Goal: Find specific page/section: Find specific page/section

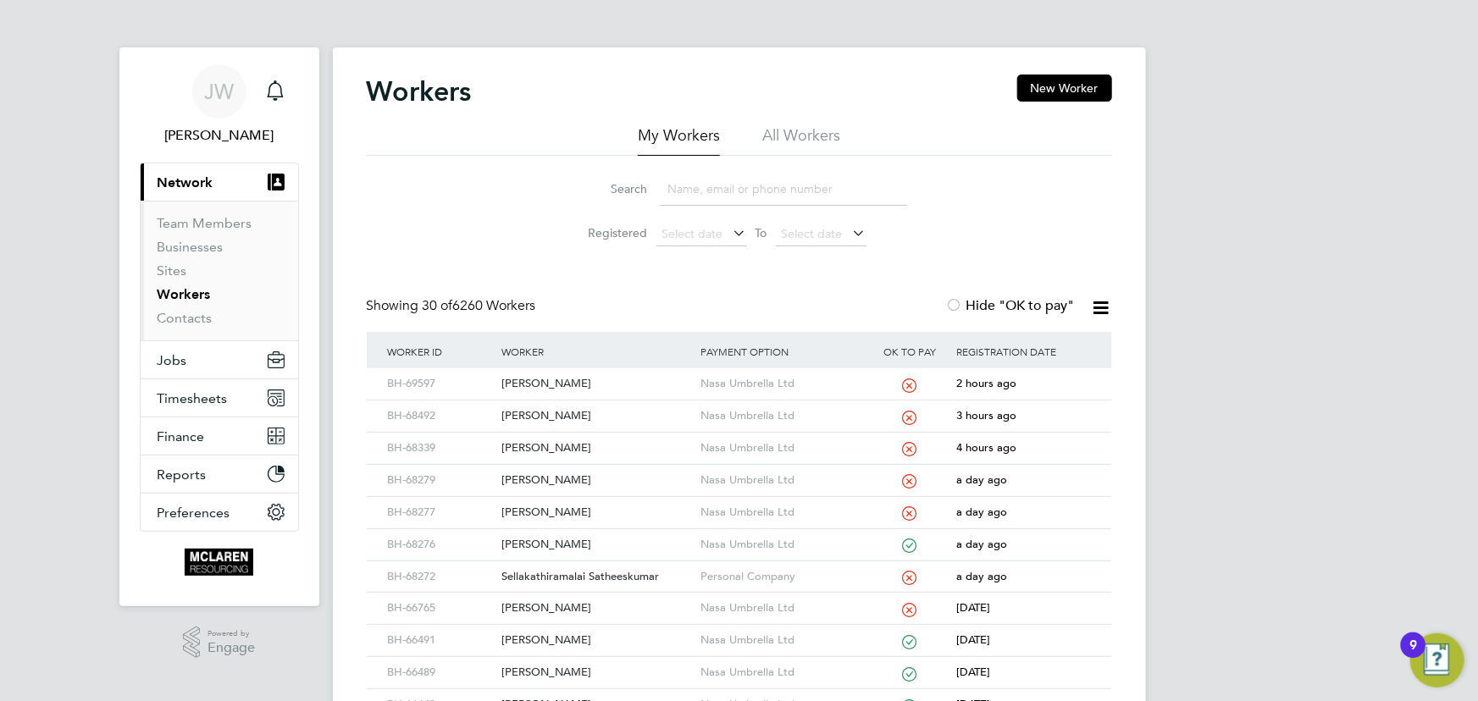
click at [686, 194] on input at bounding box center [783, 189] width 247 height 33
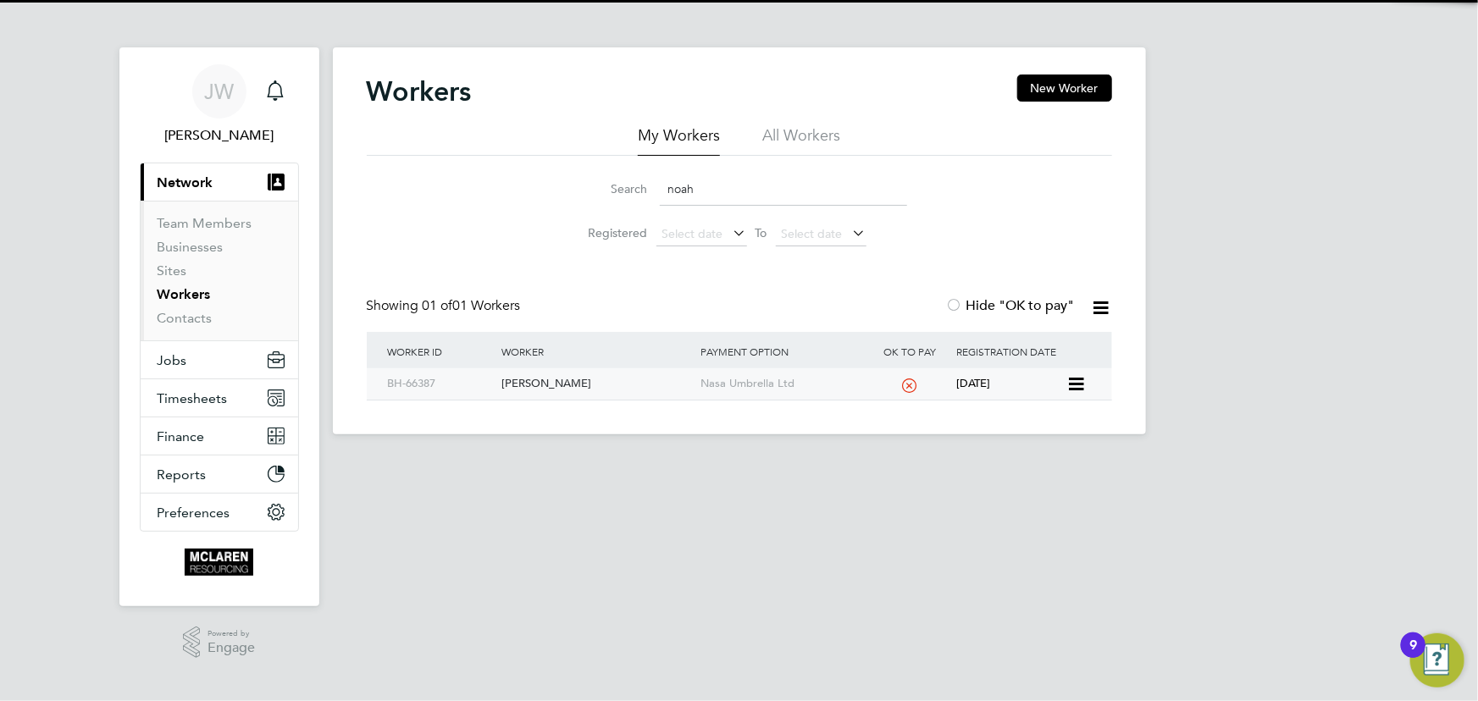
click at [568, 383] on div "Noah Assurreira" at bounding box center [596, 384] width 199 height 31
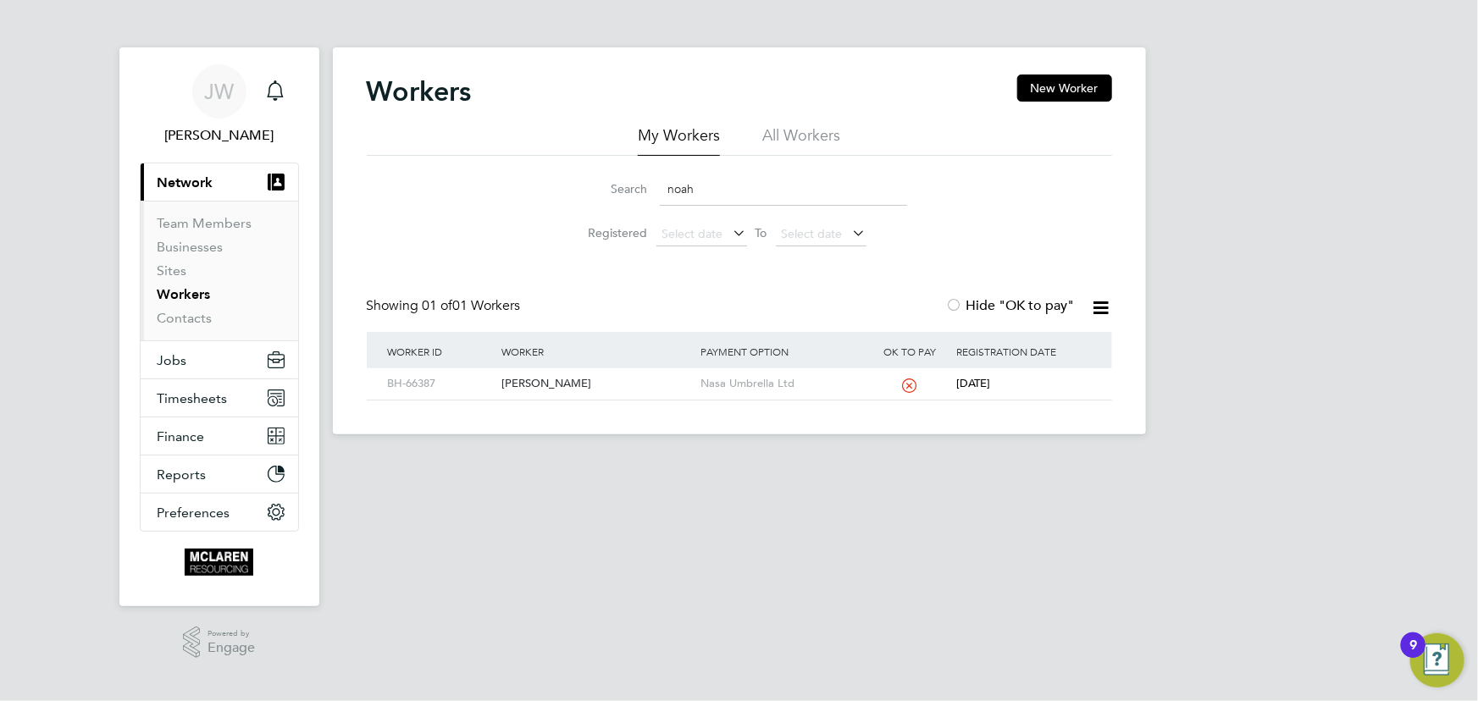
drag, startPoint x: 704, startPoint y: 202, endPoint x: 638, endPoint y: 196, distance: 66.4
click at [638, 196] on div "Search noah" at bounding box center [739, 189] width 335 height 33
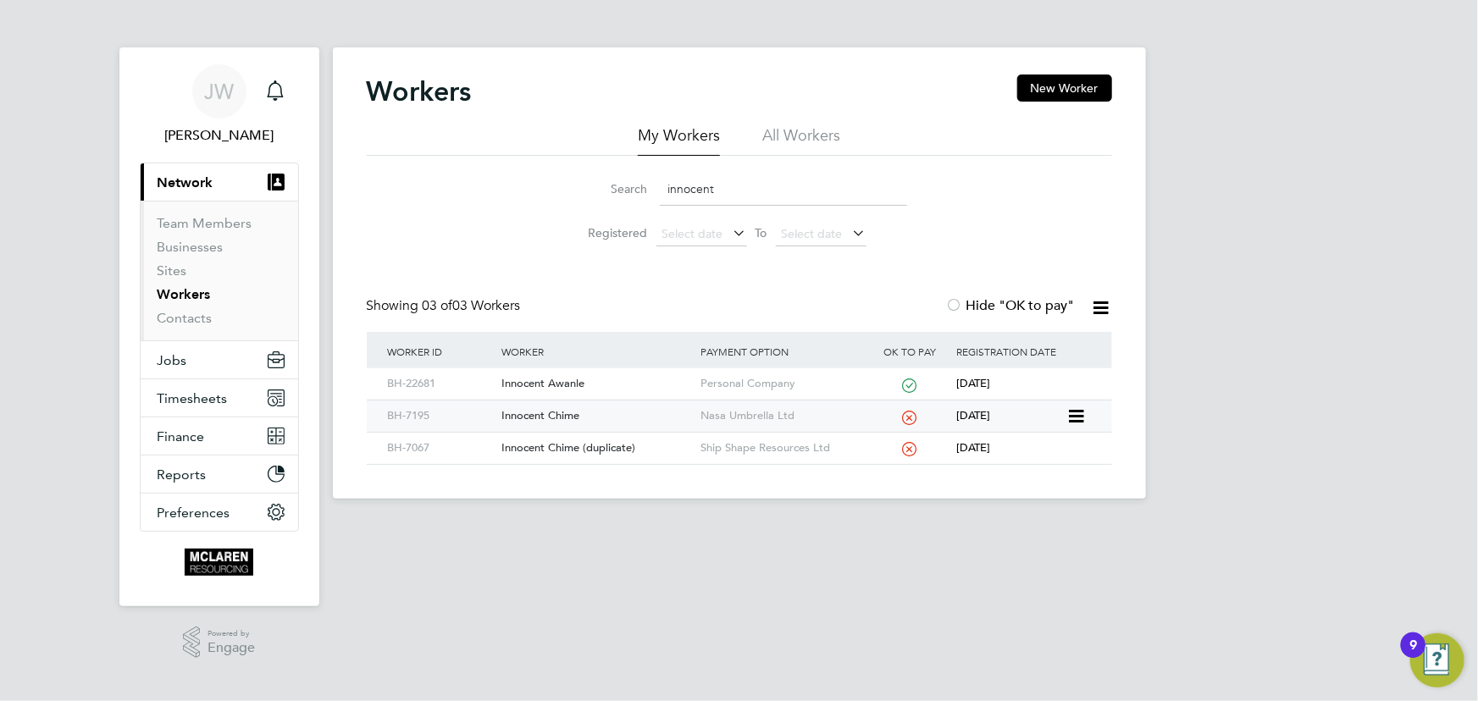
type input "innocent"
click at [541, 421] on div "Innocent Chime" at bounding box center [596, 416] width 199 height 31
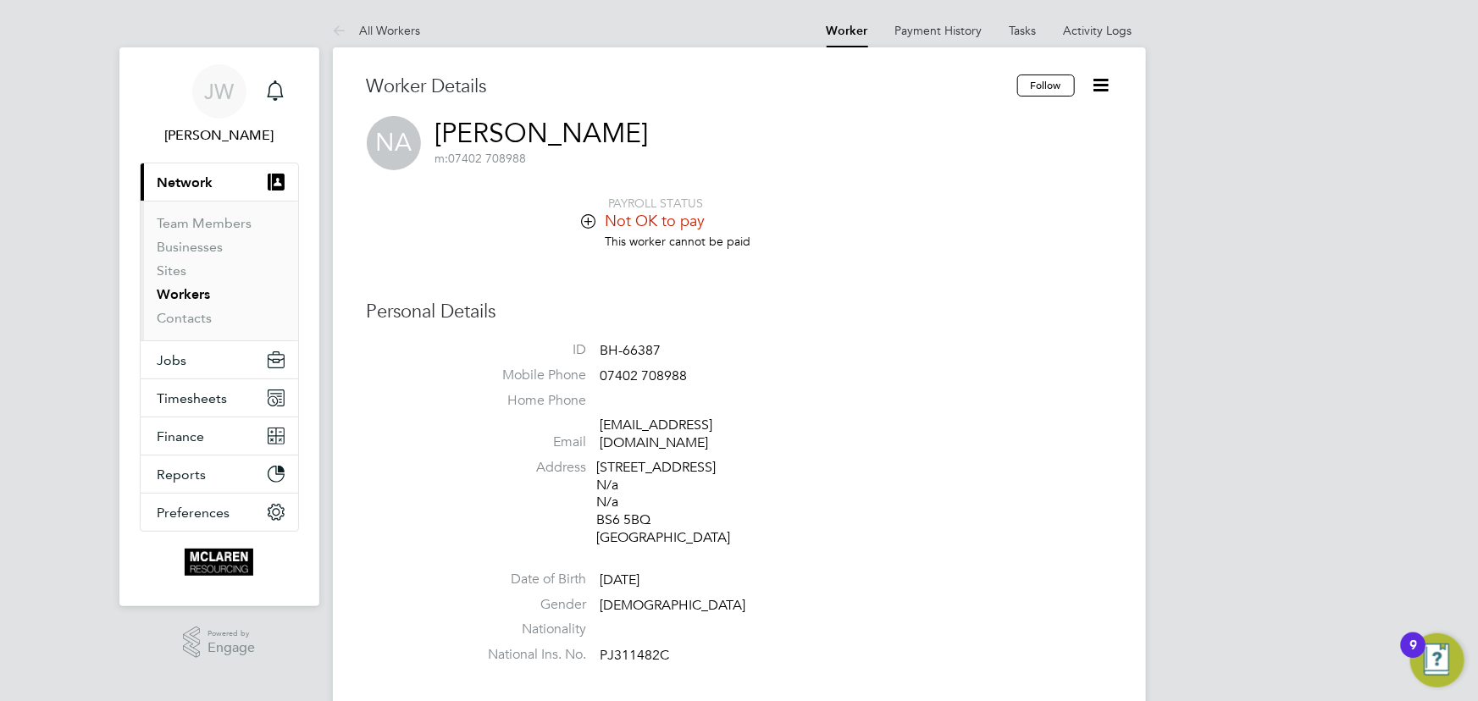
click at [358, 22] on li "All Workers" at bounding box center [377, 31] width 88 height 34
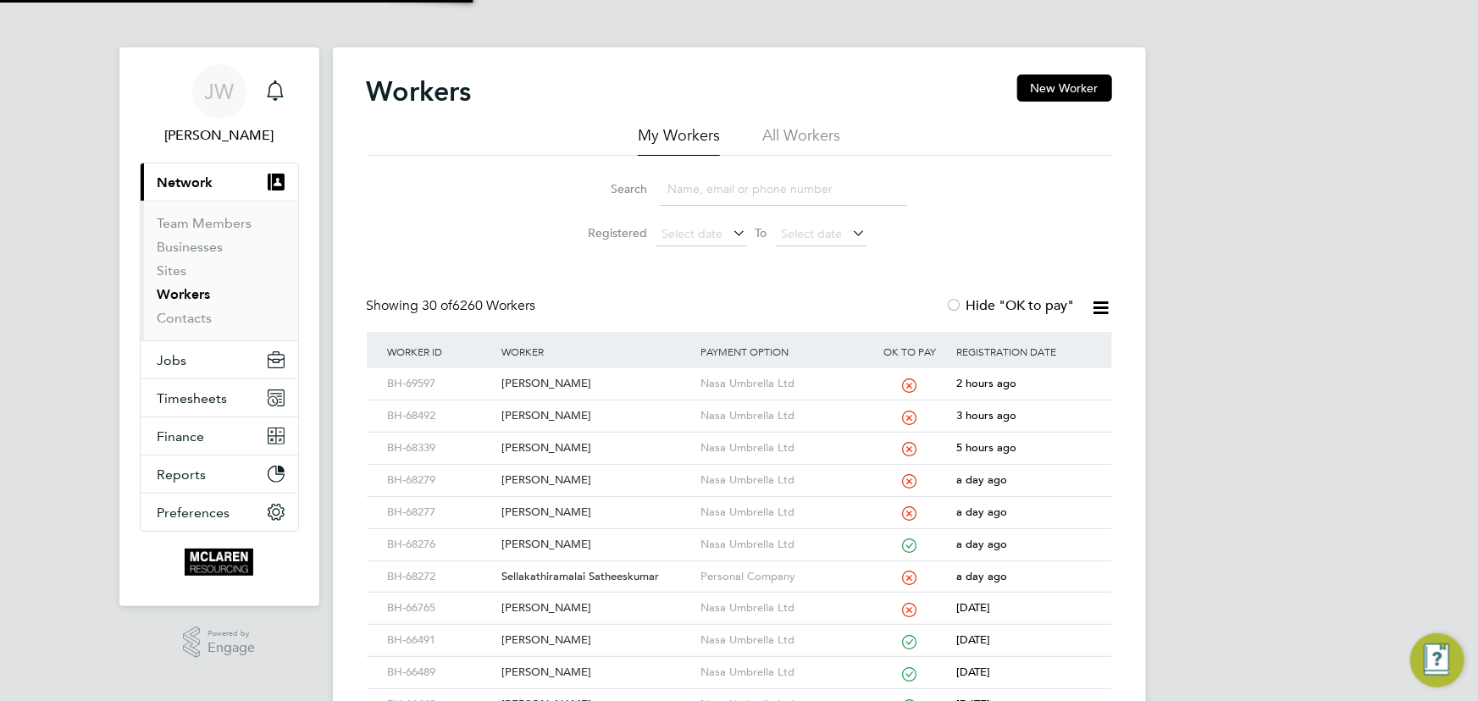
drag, startPoint x: 685, startPoint y: 187, endPoint x: 680, endPoint y: 180, distance: 9.2
click at [685, 187] on input at bounding box center [783, 189] width 247 height 33
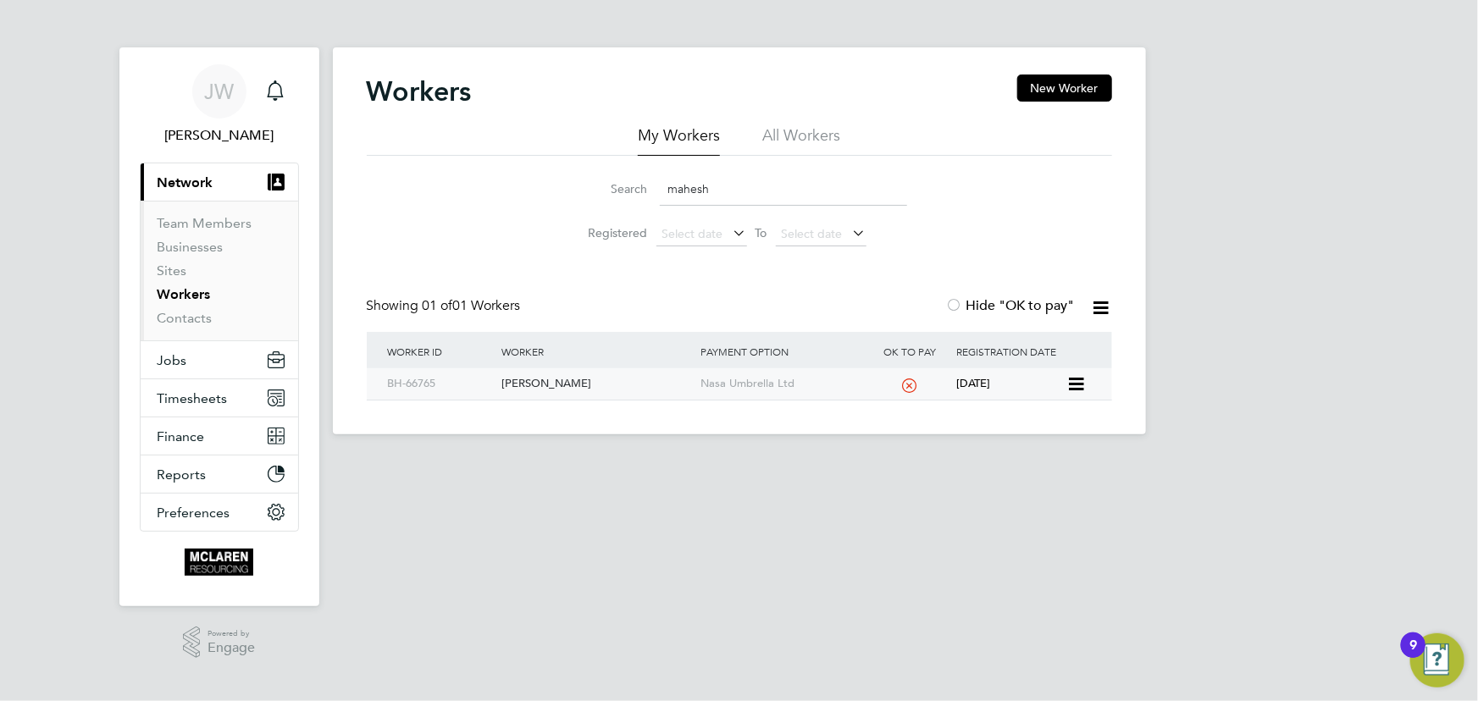
type input "mahesh"
click at [562, 383] on div "Mahesh Gohel" at bounding box center [596, 384] width 199 height 31
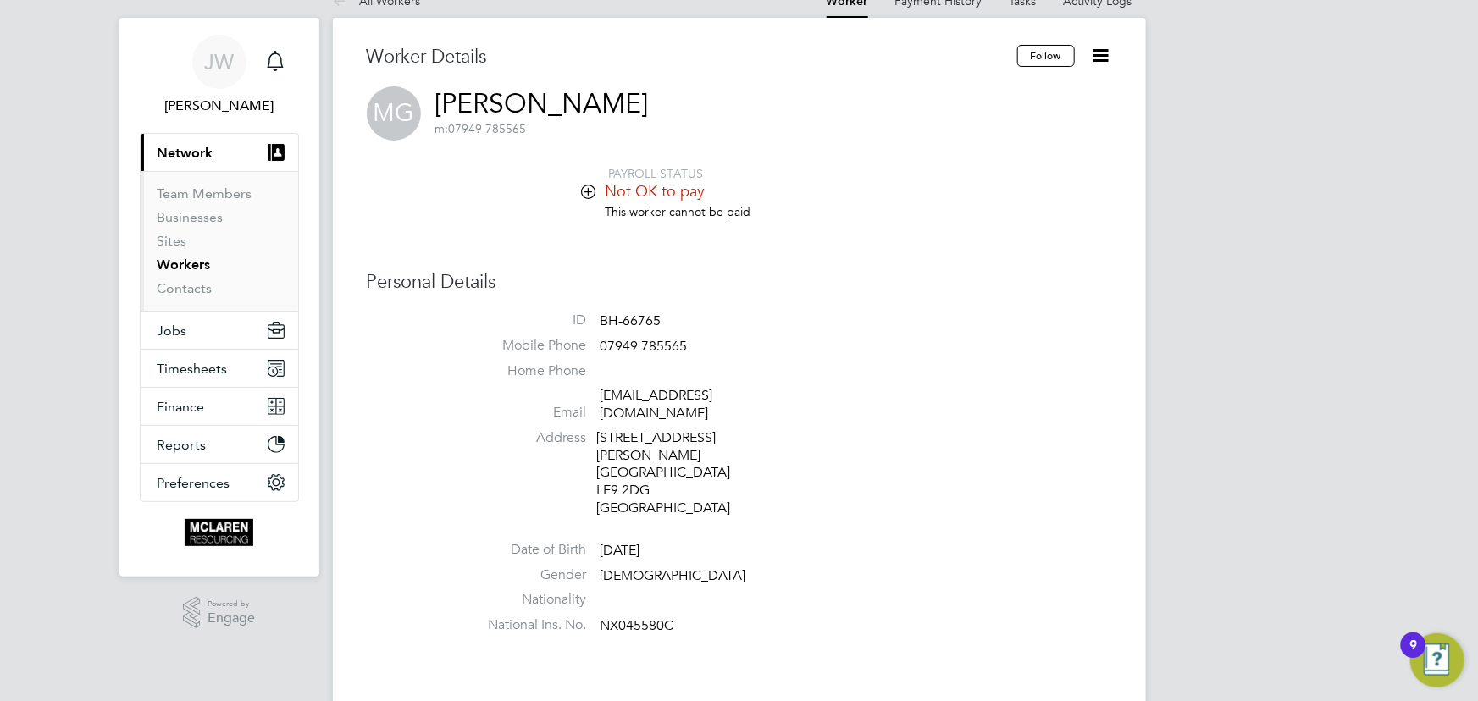
scroll to position [76, 0]
